Goal: Check status: Check status

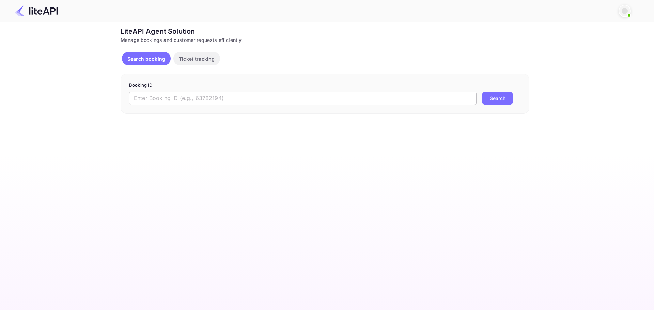
click at [314, 100] on input "text" at bounding box center [302, 99] width 347 height 14
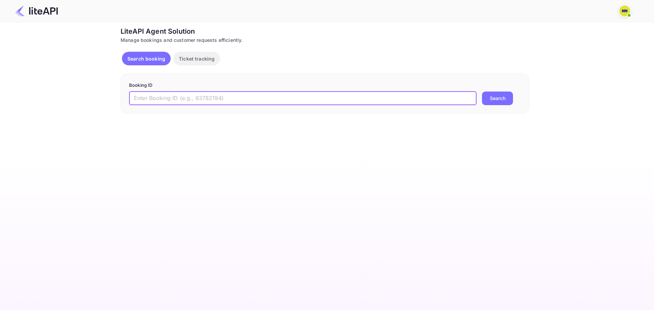
paste input "D9CGQB"
type input "D9CGQB"
click at [503, 98] on button "Search" at bounding box center [497, 99] width 31 height 14
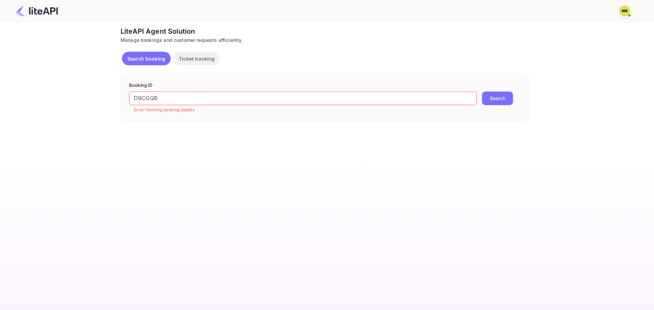
click at [623, 13] on img at bounding box center [624, 10] width 11 height 11
click at [570, 52] on div "Logout" at bounding box center [591, 54] width 78 height 16
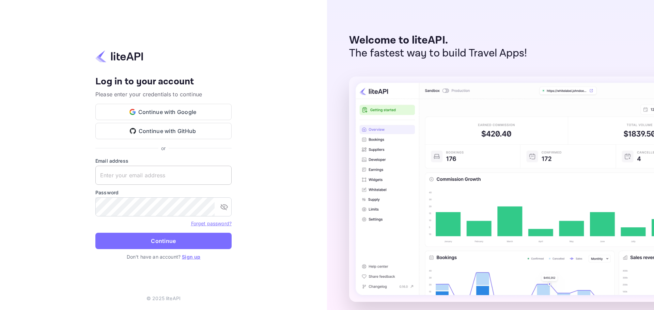
type input "password@tbo.com"
